Goal: Transaction & Acquisition: Download file/media

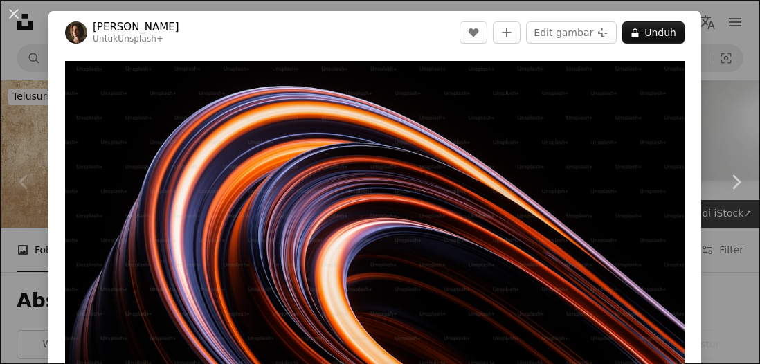
scroll to position [345, 0]
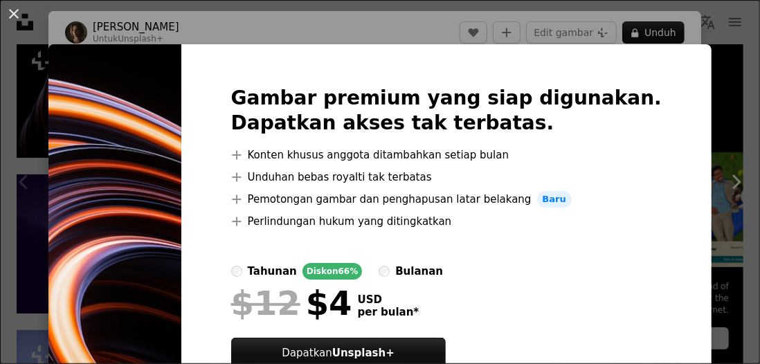
click at [181, 242] on img at bounding box center [114, 243] width 133 height 399
click at [11, 9] on button "An X shape" at bounding box center [14, 14] width 17 height 17
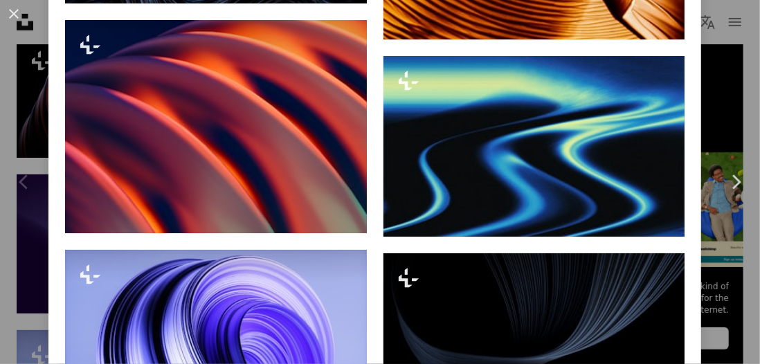
scroll to position [2139, 0]
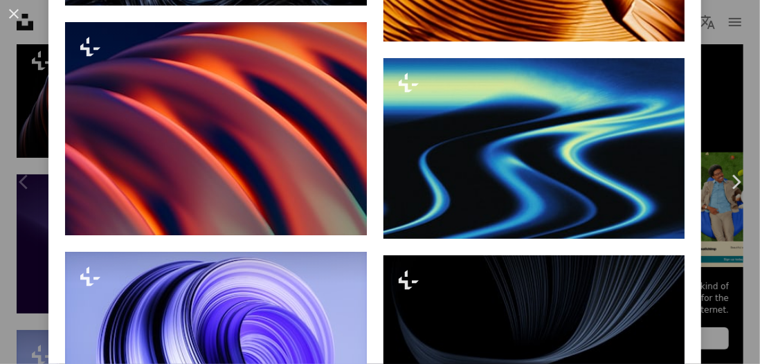
click at [15, 18] on button "An X shape" at bounding box center [14, 14] width 17 height 17
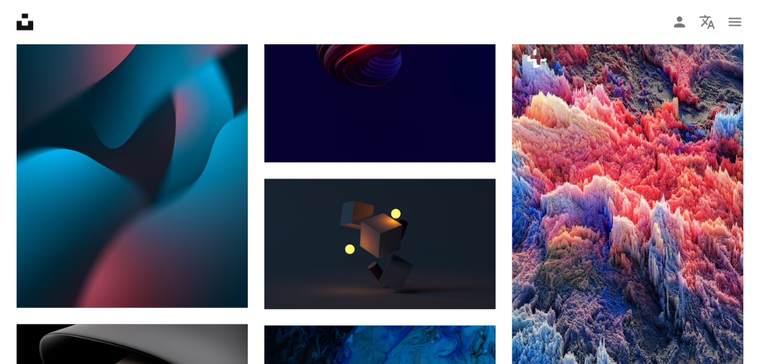
scroll to position [851, 0]
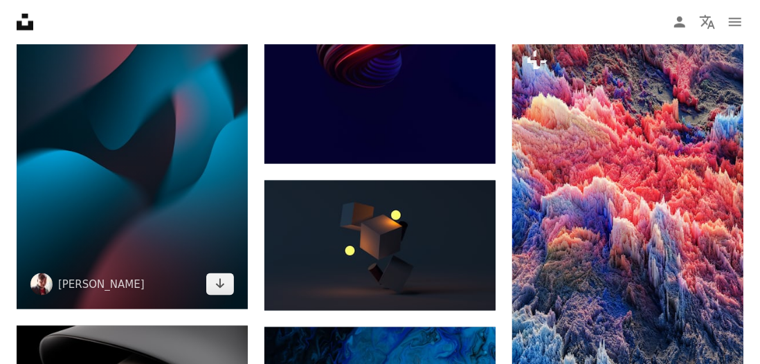
click at [169, 201] on img at bounding box center [132, 136] width 231 height 347
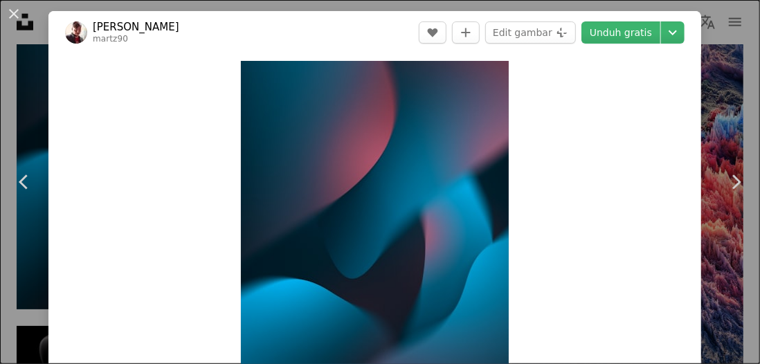
click at [626, 29] on link "Unduh gratis" at bounding box center [620, 32] width 79 height 22
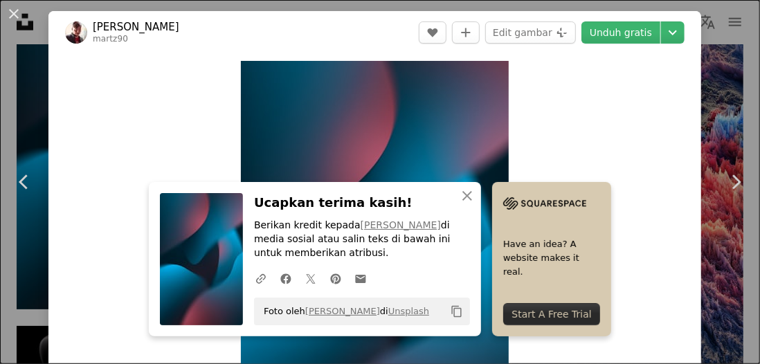
click at [9, 7] on button "An X shape" at bounding box center [14, 14] width 17 height 17
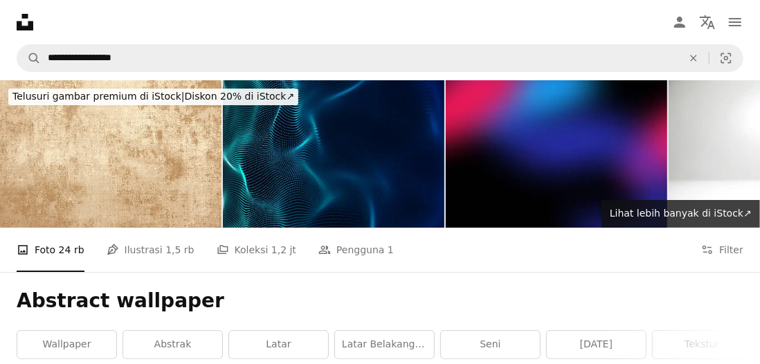
click at [162, 345] on link "abstrak" at bounding box center [172, 345] width 99 height 28
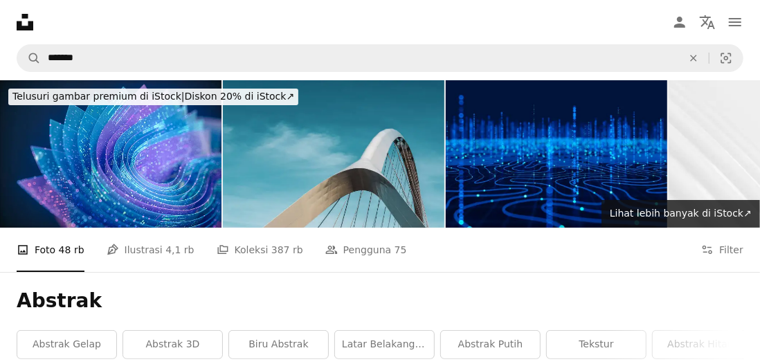
click at [608, 345] on link "tekstur" at bounding box center [596, 345] width 99 height 28
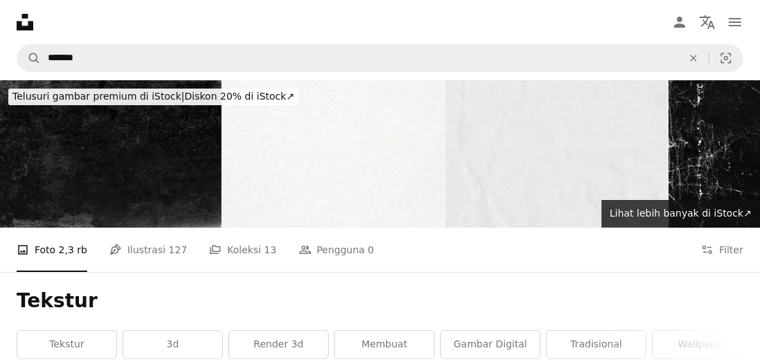
click at [599, 344] on link "Tradisional" at bounding box center [596, 345] width 99 height 28
